Goal: Task Accomplishment & Management: Manage account settings

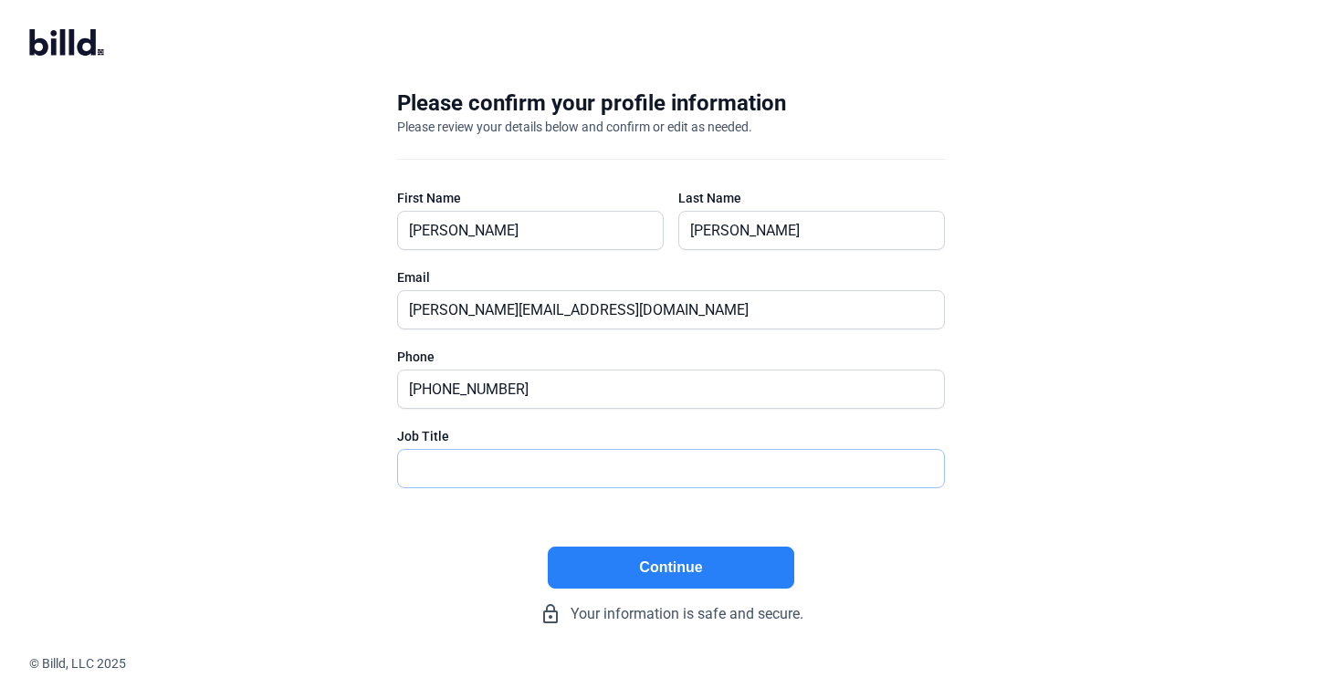
click at [706, 467] on input "text" at bounding box center [661, 468] width 526 height 37
click at [673, 552] on button "Continue" at bounding box center [671, 568] width 246 height 42
click at [646, 476] on input "text" at bounding box center [671, 468] width 546 height 37
type input "Assistant PM"
click at [635, 559] on button "Continue" at bounding box center [671, 568] width 246 height 42
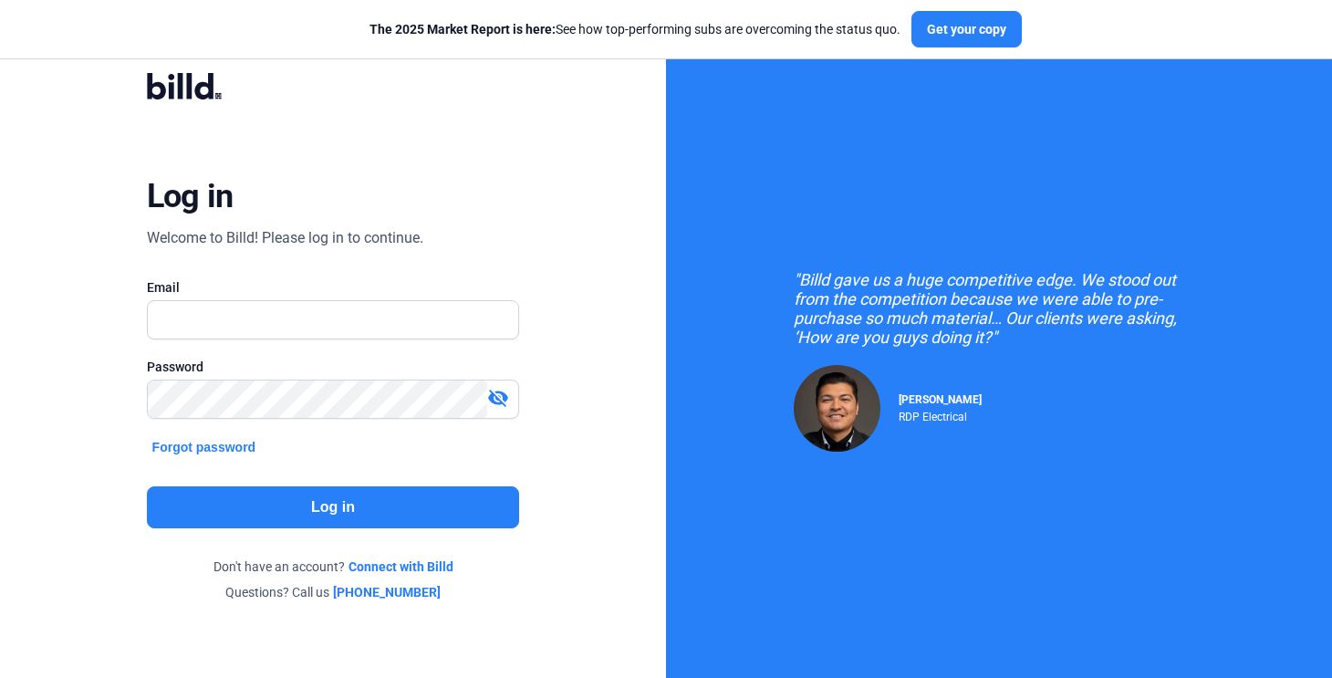
click at [396, 297] on div "Email" at bounding box center [333, 317] width 373 height 79
click at [326, 335] on input "text" at bounding box center [324, 319] width 352 height 37
type input "[PERSON_NAME][EMAIL_ADDRESS][PERSON_NAME][DOMAIN_NAME]"
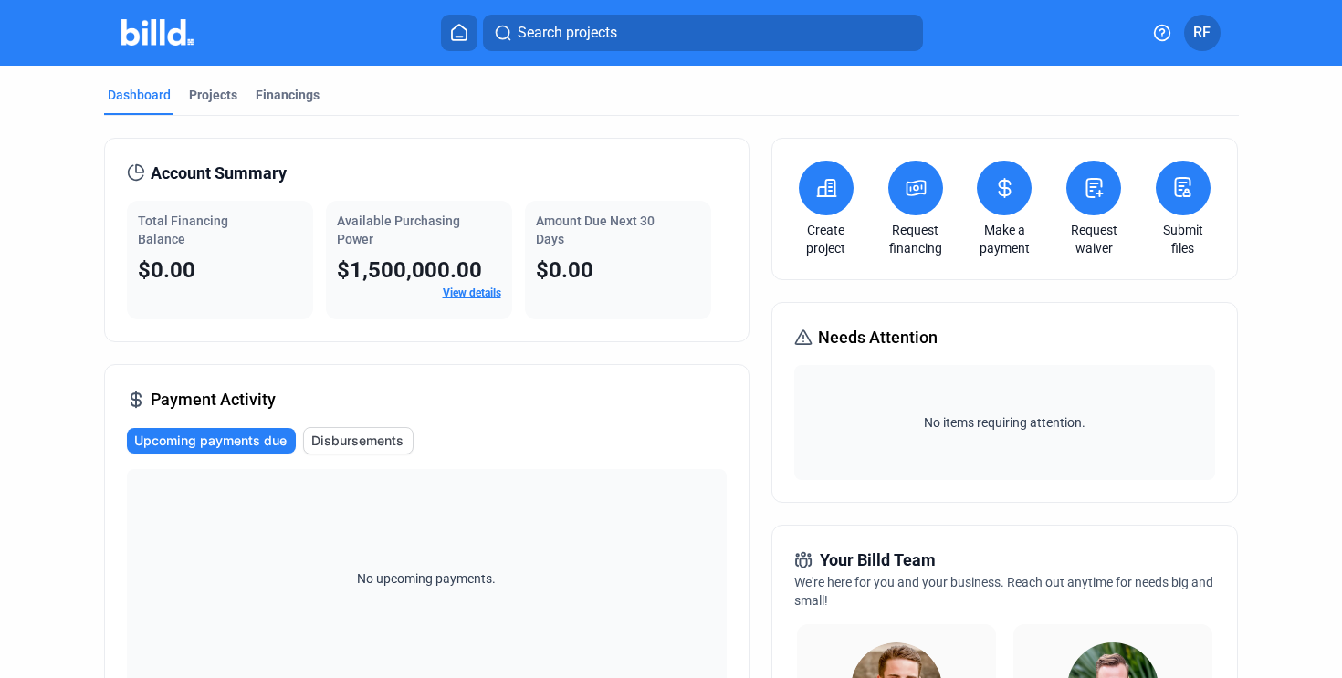
click at [1213, 25] on button "RF" at bounding box center [1202, 33] width 37 height 37
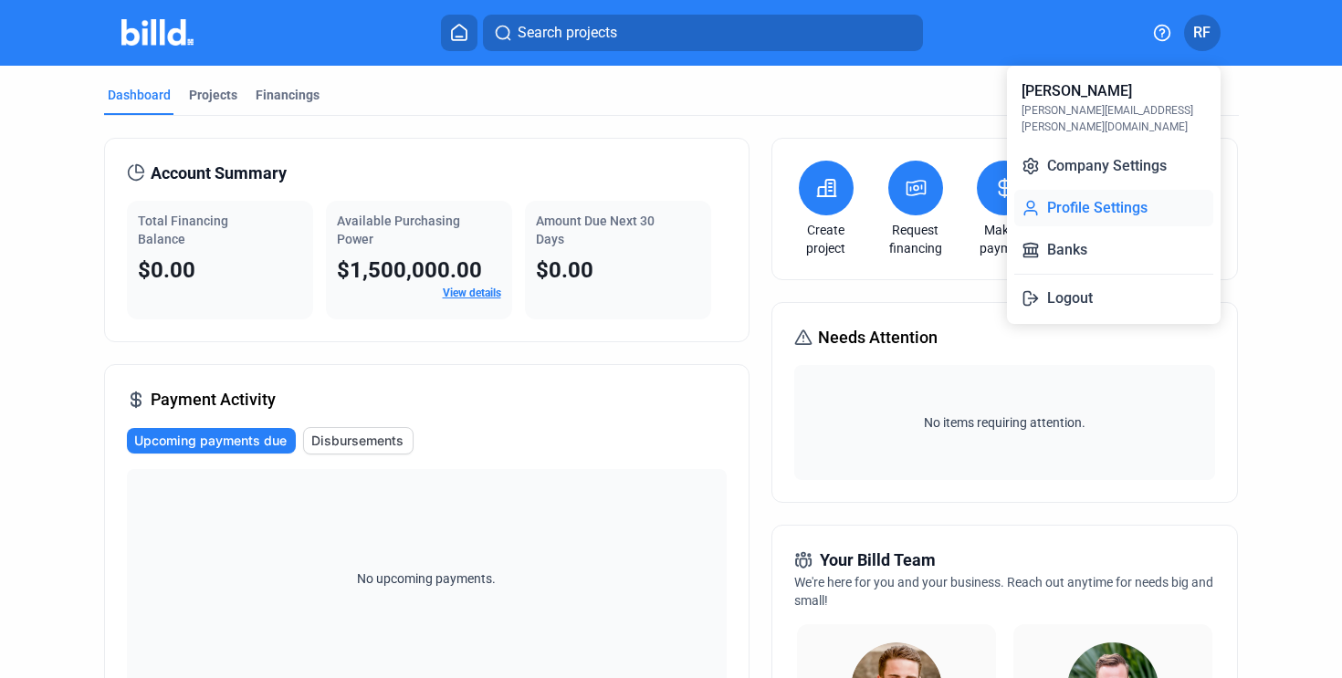
click at [1102, 190] on button "Profile Settings" at bounding box center [1113, 208] width 199 height 37
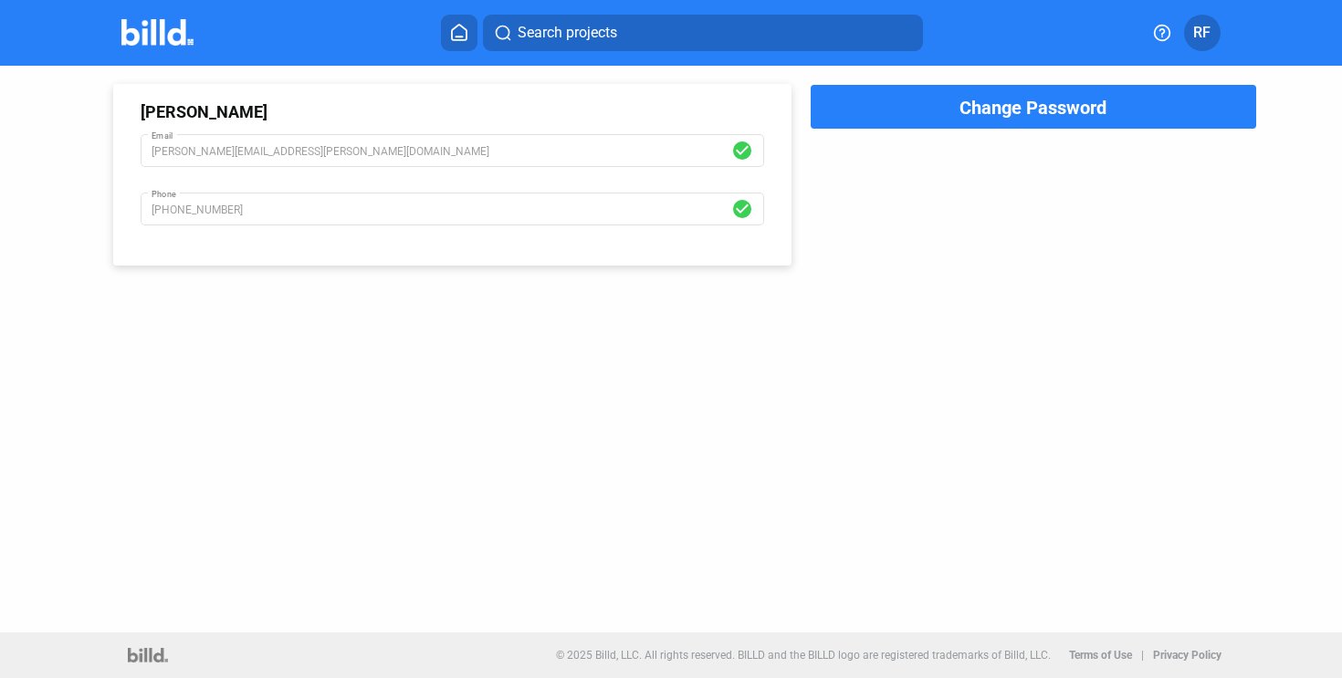
click at [1207, 26] on span "RF" at bounding box center [1201, 33] width 17 height 22
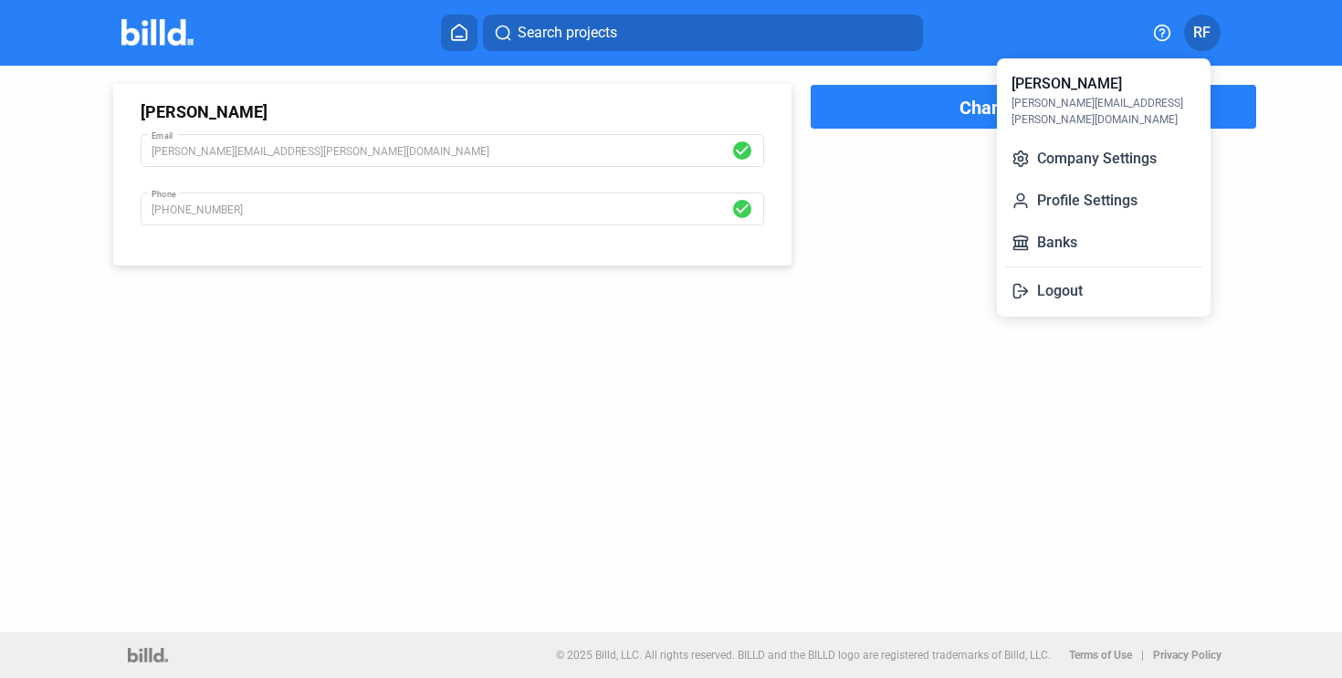
click at [1051, 289] on button "Logout" at bounding box center [1103, 291] width 199 height 37
